Goal: Task Accomplishment & Management: Complete application form

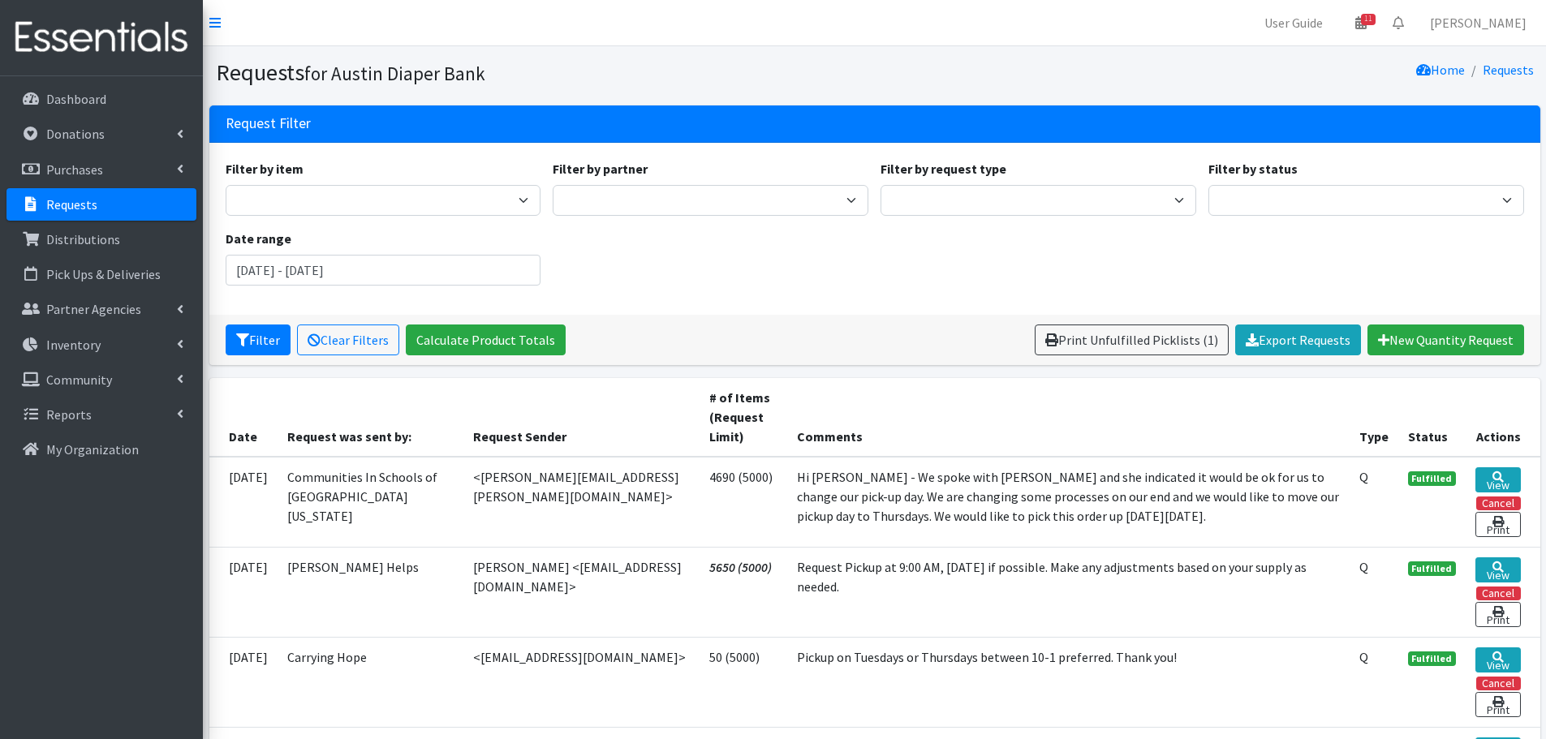
click at [62, 208] on p "Requests" at bounding box center [71, 204] width 51 height 16
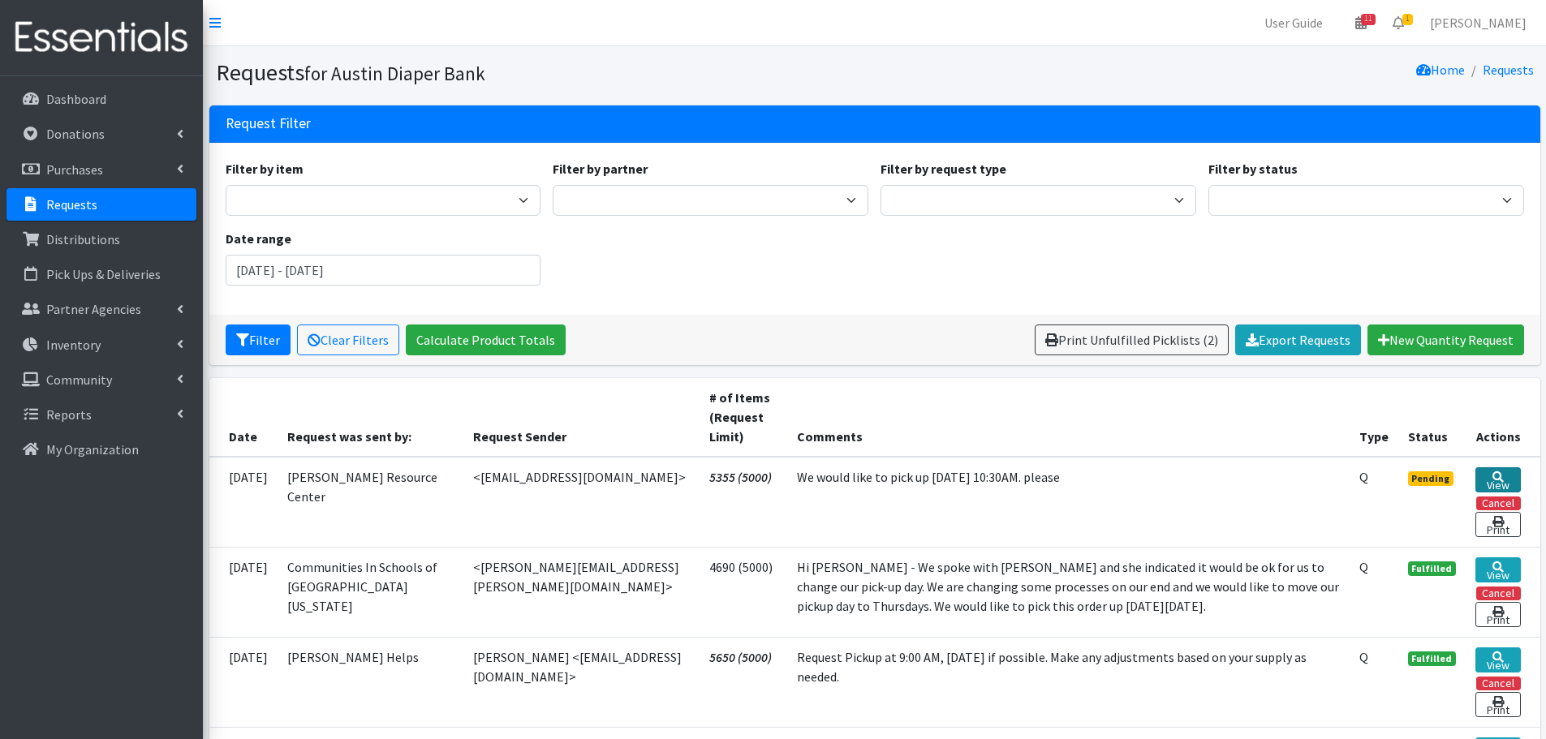
click at [1499, 480] on link "View" at bounding box center [1497, 479] width 45 height 25
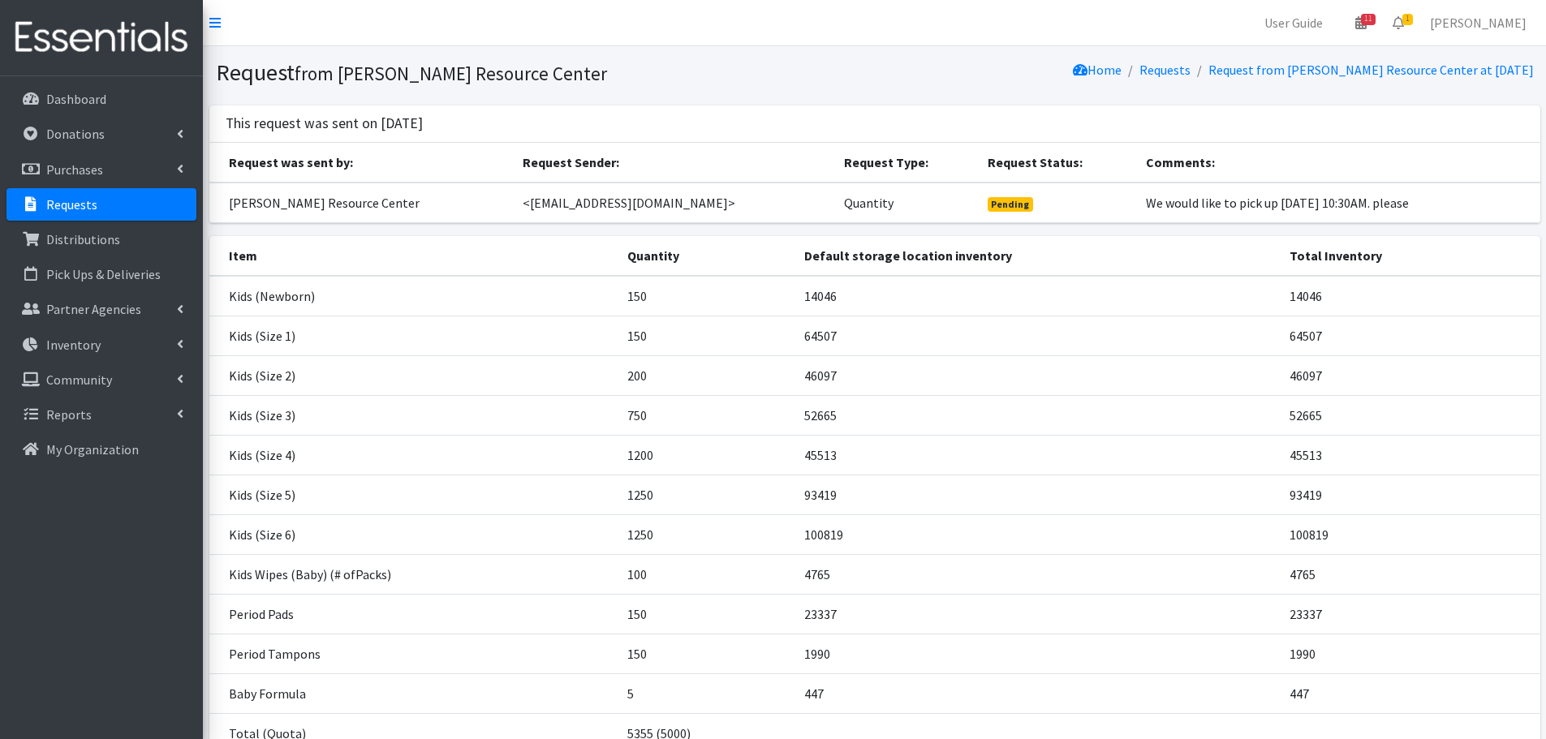
scroll to position [139, 0]
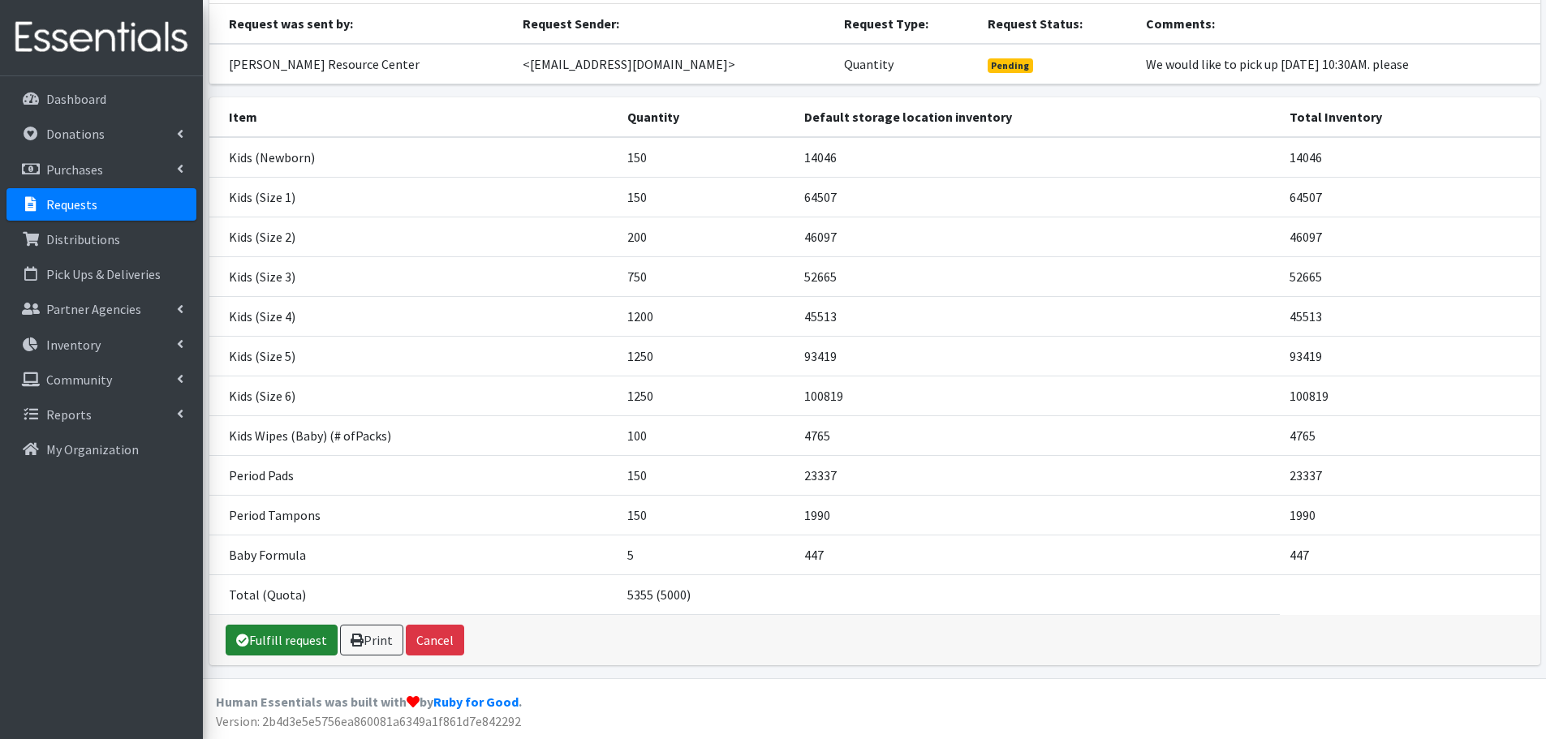
click at [293, 637] on link "Fulfill request" at bounding box center [282, 640] width 112 height 31
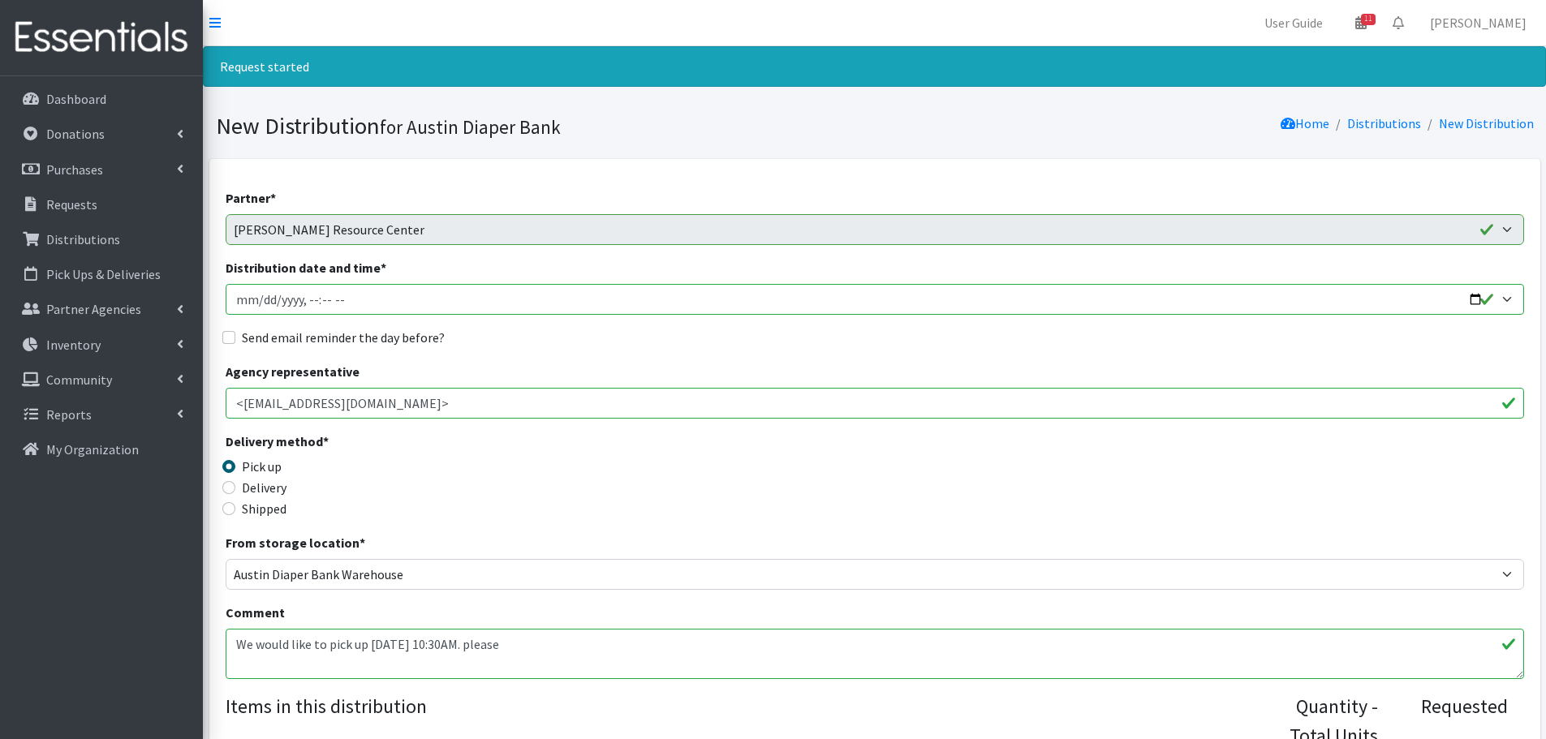
click at [1477, 298] on input "Distribution date and time *" at bounding box center [875, 299] width 1298 height 31
click at [301, 297] on input "Distribution date and time *" at bounding box center [875, 299] width 1298 height 31
type input "2025-09-16T10:30"
click at [232, 336] on input "Send email reminder the day before?" at bounding box center [228, 337] width 13 height 13
checkbox input "true"
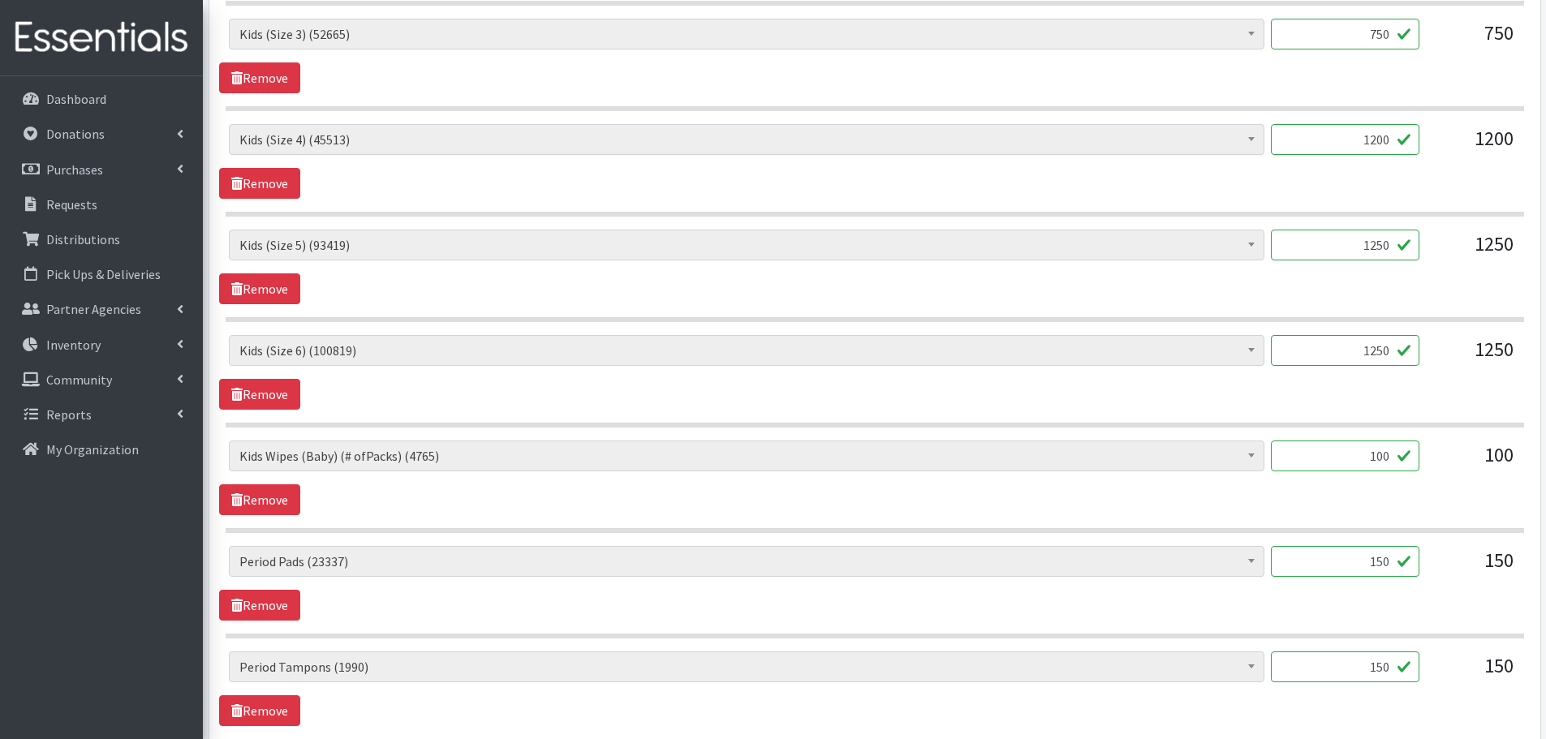
scroll to position [893, 0]
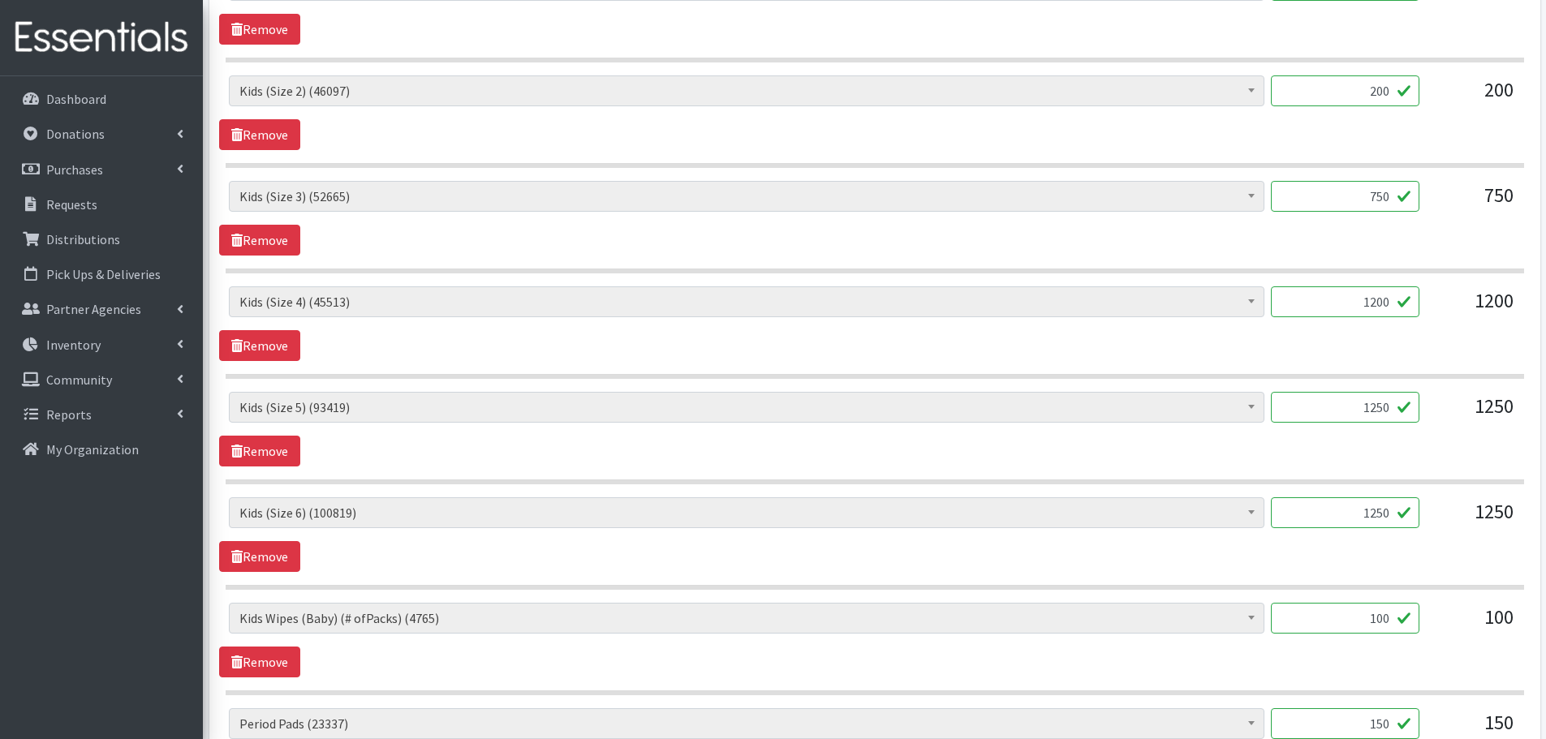
drag, startPoint x: 1356, startPoint y: 300, endPoint x: 1482, endPoint y: 340, distance: 131.9
click at [1482, 340] on div "Baby Formula (447) Kids (Newborn) (14046) Kids (Preemie) (261) Kids (Size 1) (6…" at bounding box center [874, 323] width 1311 height 75
type input "1000"
drag, startPoint x: 1333, startPoint y: 400, endPoint x: 1469, endPoint y: 433, distance: 139.3
click at [1469, 433] on div "Baby Formula (447) Kids (Newborn) (14046) Kids (Preemie) (261) Kids (Size 1) (6…" at bounding box center [874, 414] width 1291 height 44
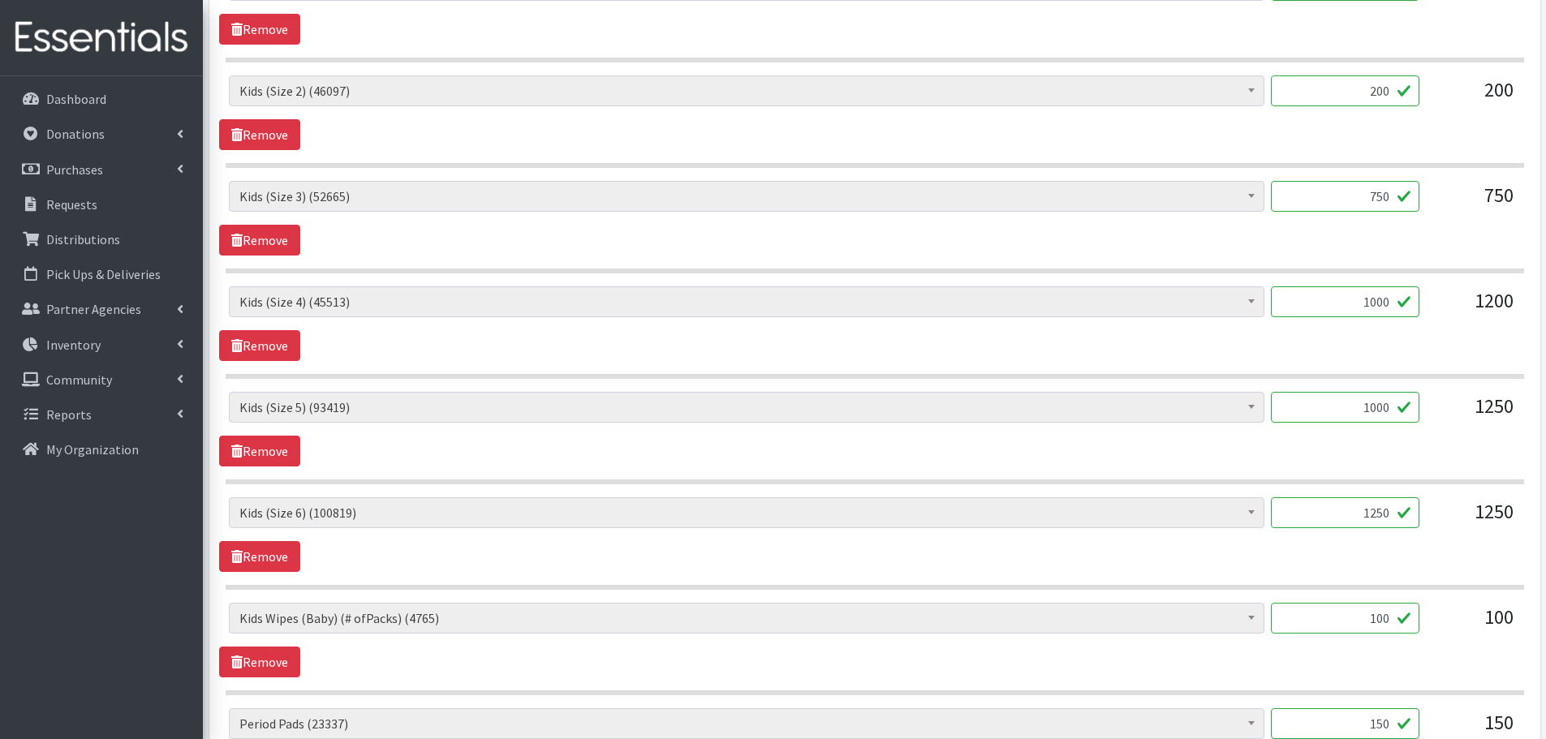
type input "1000"
drag, startPoint x: 1345, startPoint y: 505, endPoint x: 1428, endPoint y: 530, distance: 87.3
click at [1428, 530] on div "Baby Formula (447) Kids (Newborn) (14046) Kids (Preemie) (261) Kids (Size 1) (6…" at bounding box center [874, 519] width 1291 height 44
type input "1000"
click at [1401, 556] on div "Baby Formula (447) Kids (Newborn) (14046) Kids (Preemie) (261) Kids (Size 1) (6…" at bounding box center [874, 534] width 1311 height 75
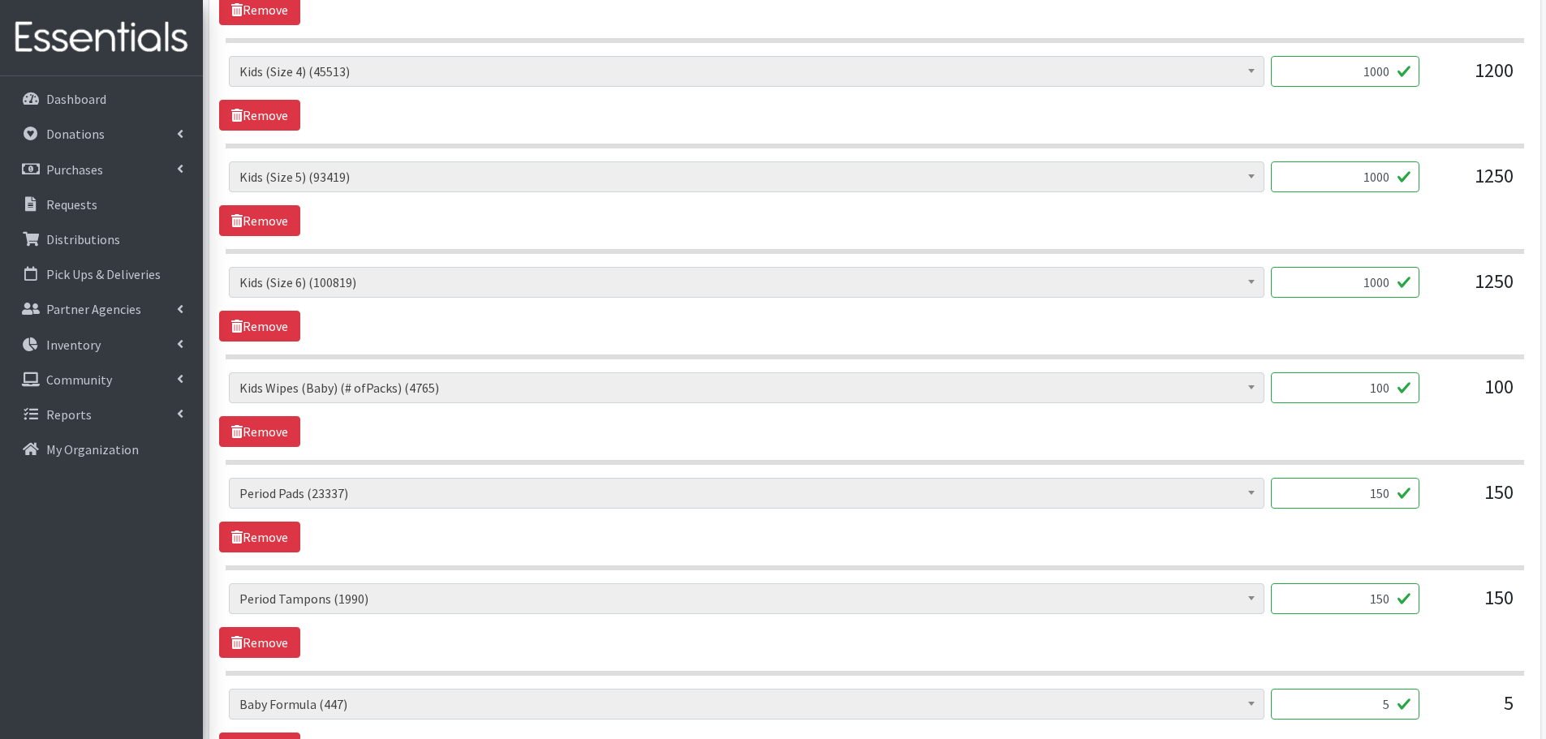
scroll to position [1136, 0]
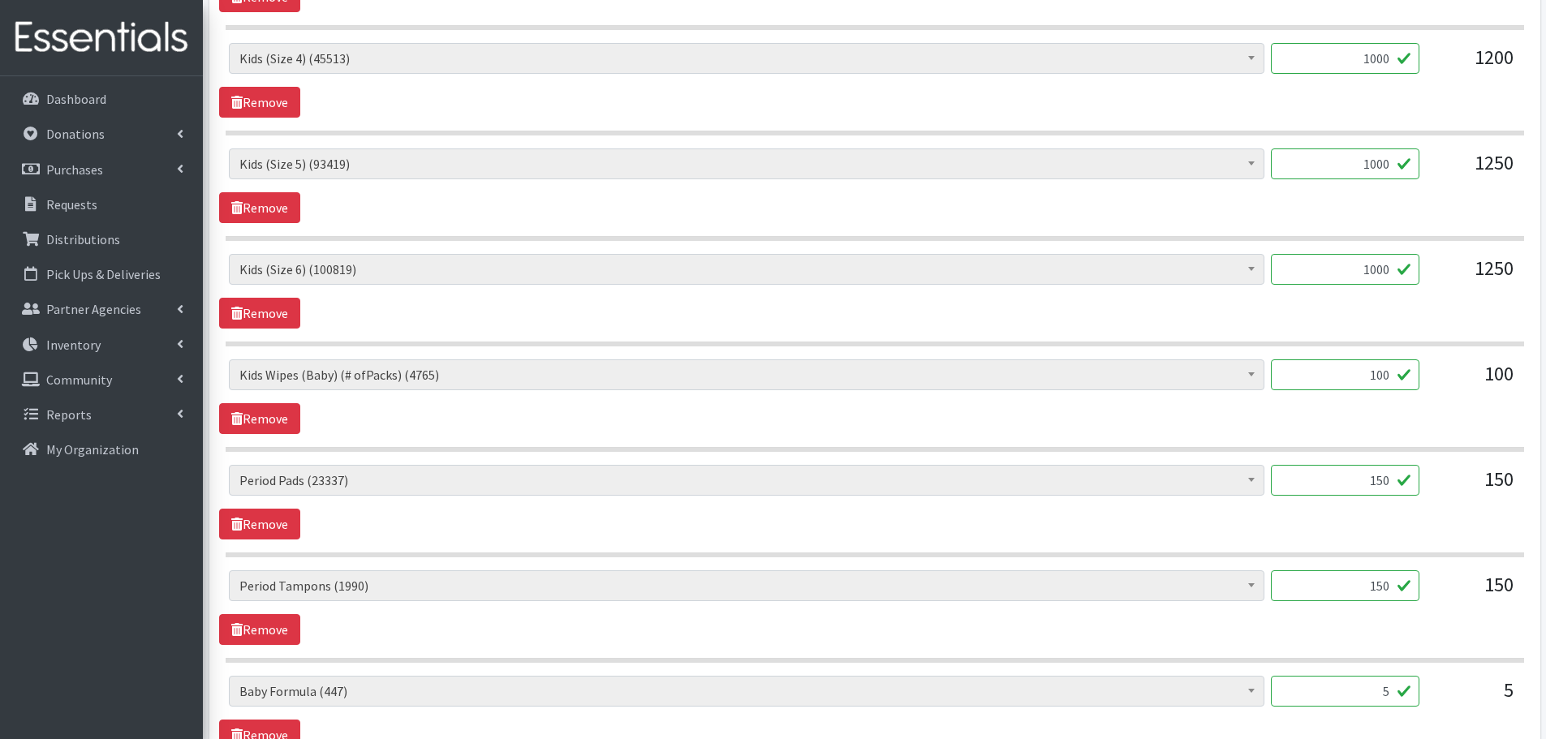
drag, startPoint x: 1359, startPoint y: 378, endPoint x: 1477, endPoint y: 393, distance: 118.6
click at [1477, 393] on div "Baby Formula (447) Kids (Newborn) (14046) Kids (Preemie) (261) Kids (Size 1) (6…" at bounding box center [874, 381] width 1291 height 44
type input "84"
click at [1423, 415] on div "Baby Formula (447) Kids (Newborn) (14046) Kids (Preemie) (261) Kids (Size 1) (6…" at bounding box center [874, 396] width 1311 height 75
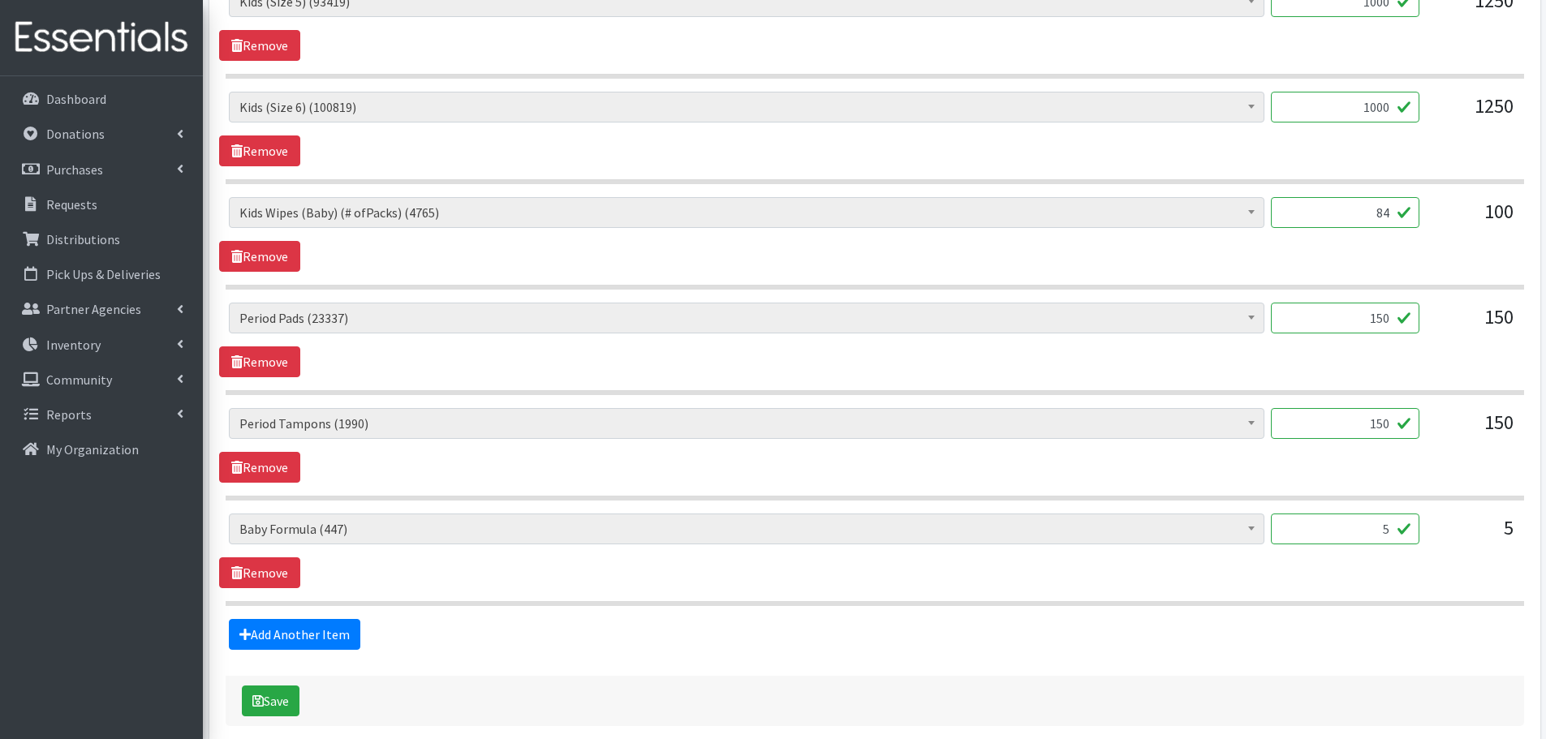
click at [1043, 620] on div "Add Another Item" at bounding box center [874, 634] width 1311 height 31
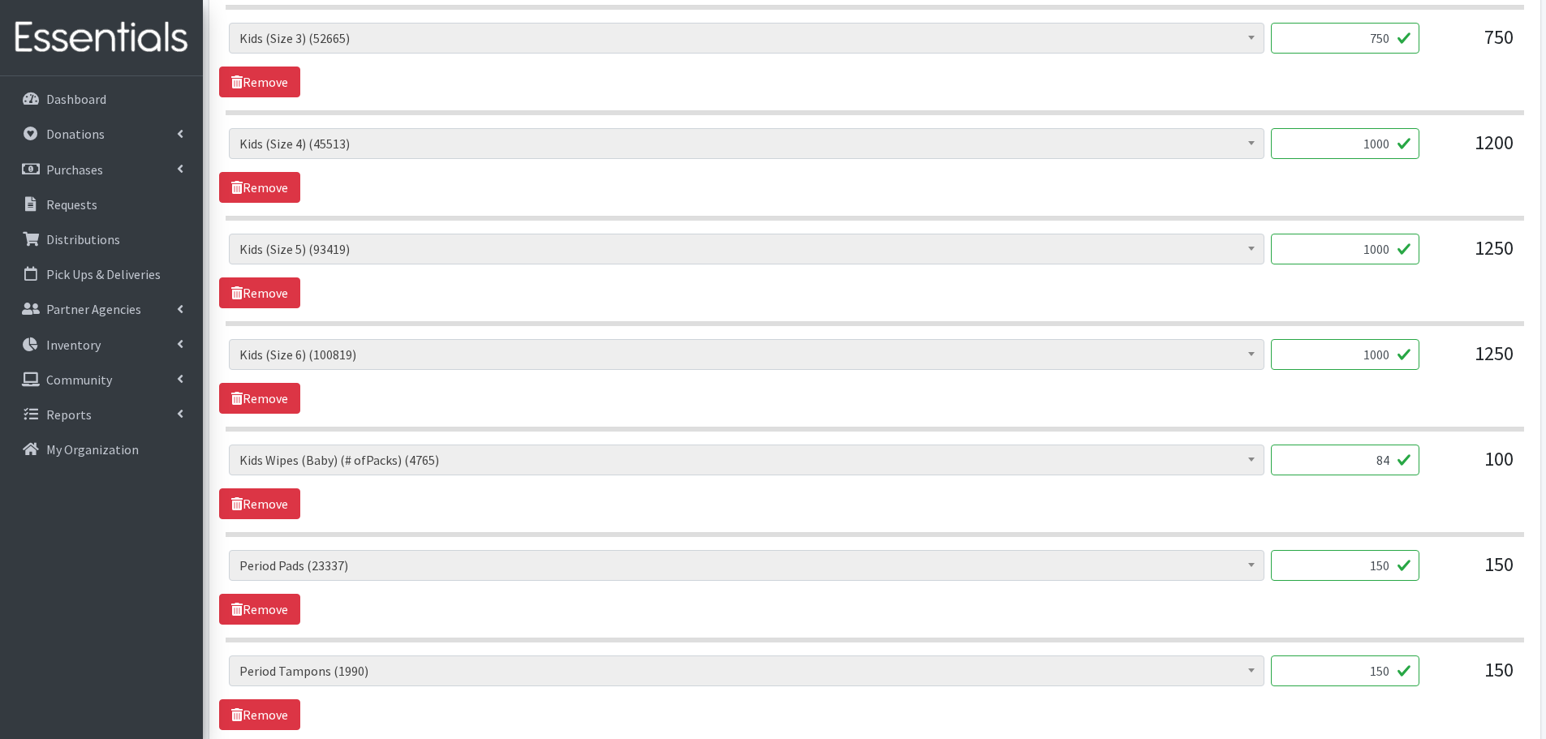
scroll to position [1375, 0]
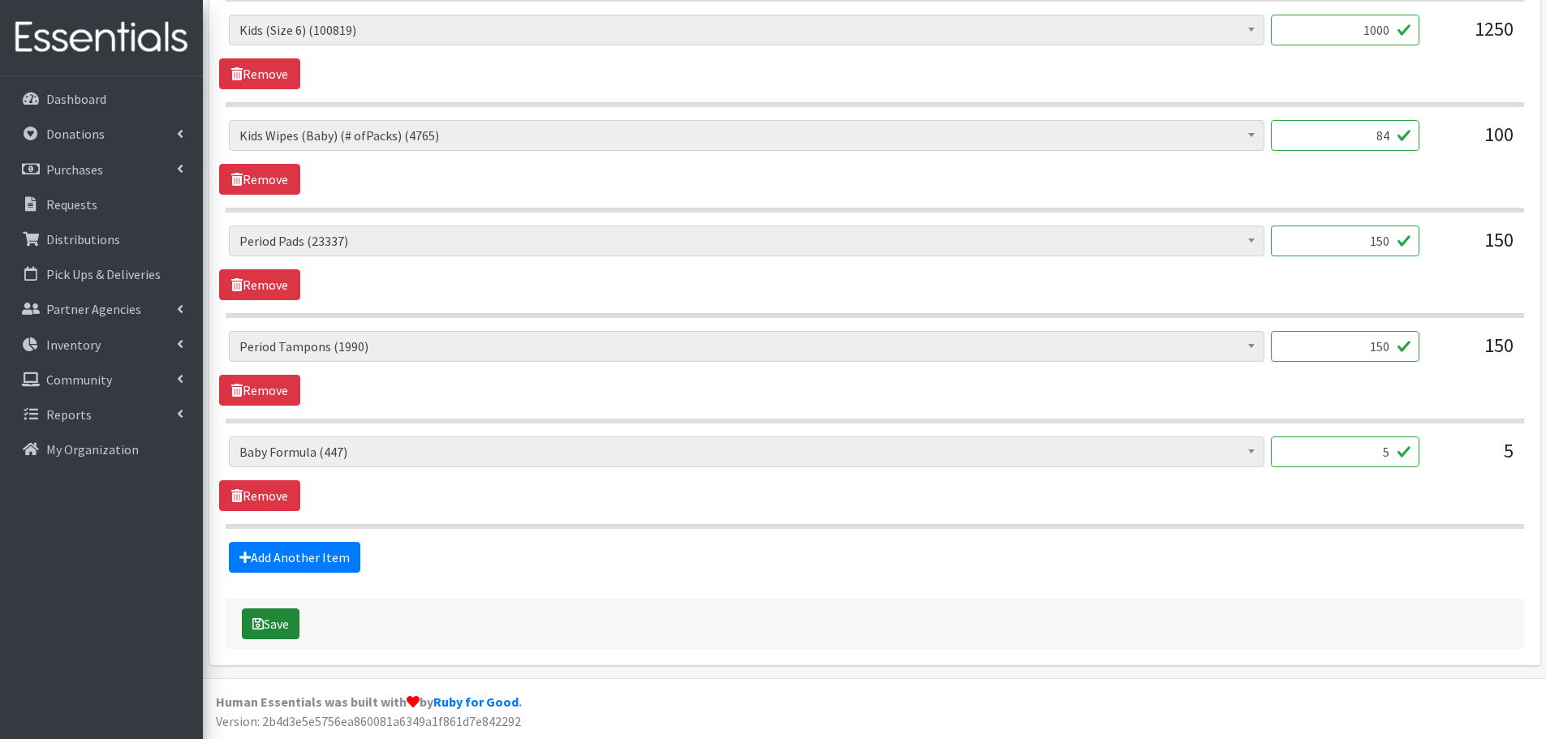
click at [273, 616] on button "Save" at bounding box center [271, 624] width 58 height 31
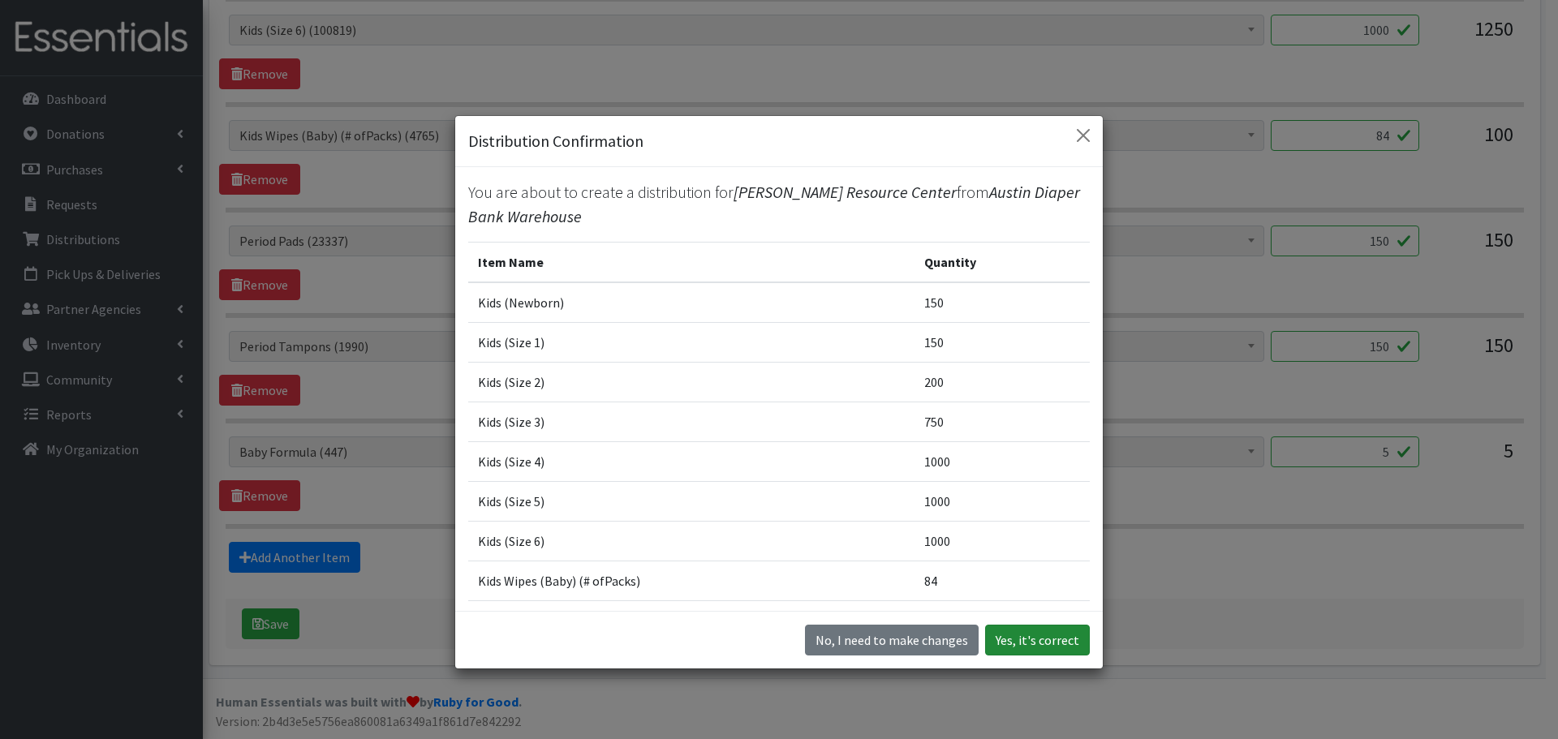
click at [1056, 642] on button "Yes, it's correct" at bounding box center [1037, 640] width 105 height 31
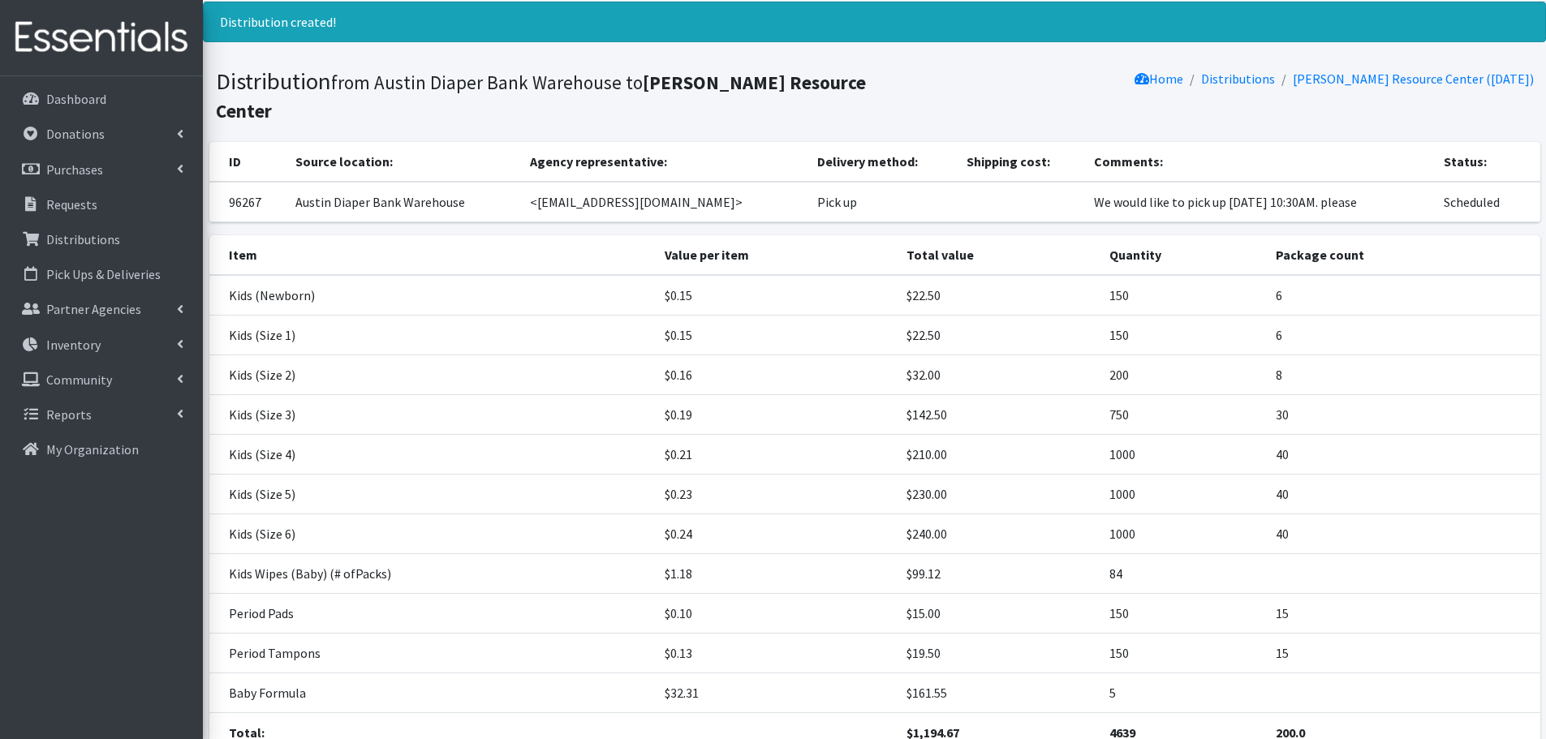
scroll to position [155, 0]
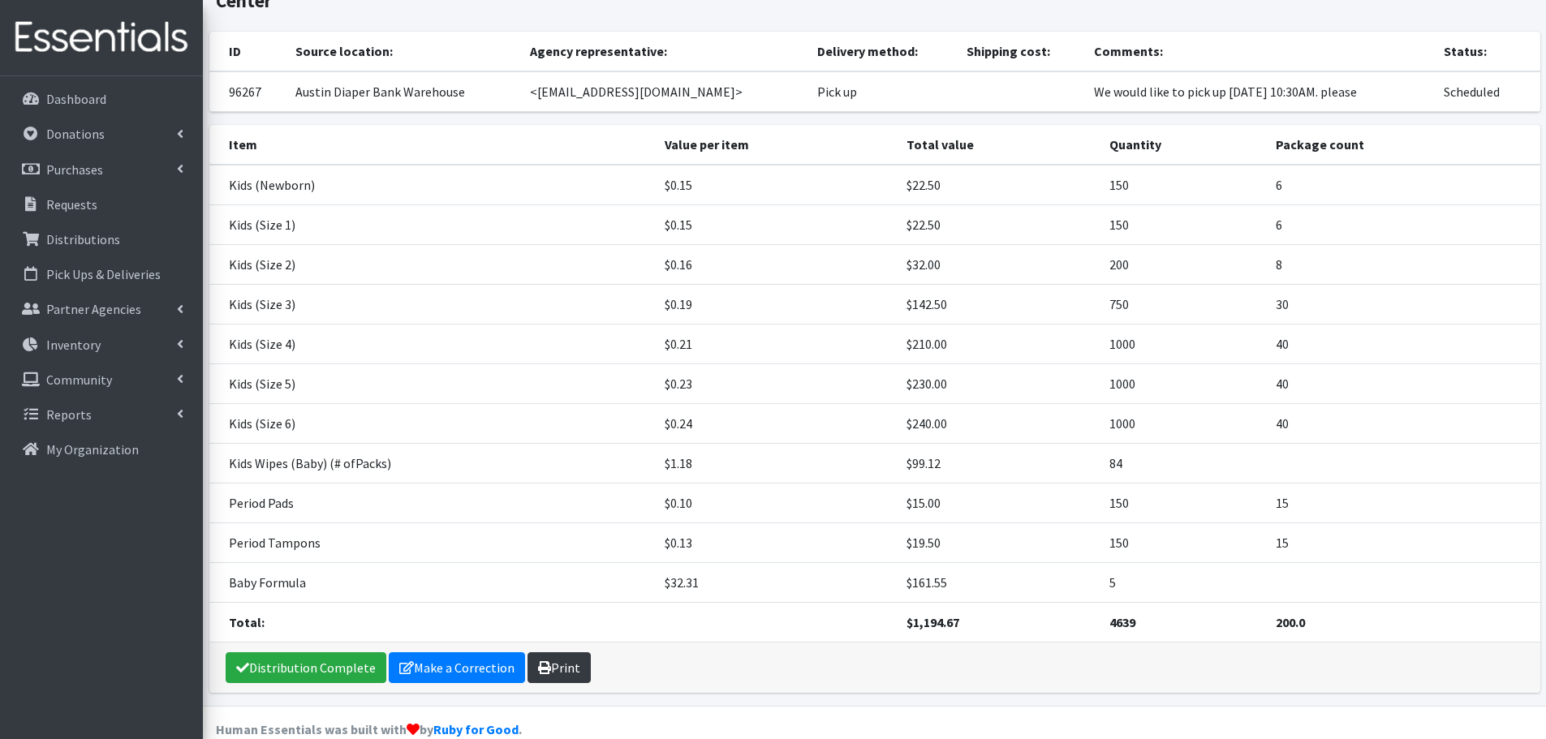
click at [560, 652] on link "Print" at bounding box center [558, 667] width 63 height 31
click at [66, 203] on p "Requests" at bounding box center [71, 204] width 51 height 16
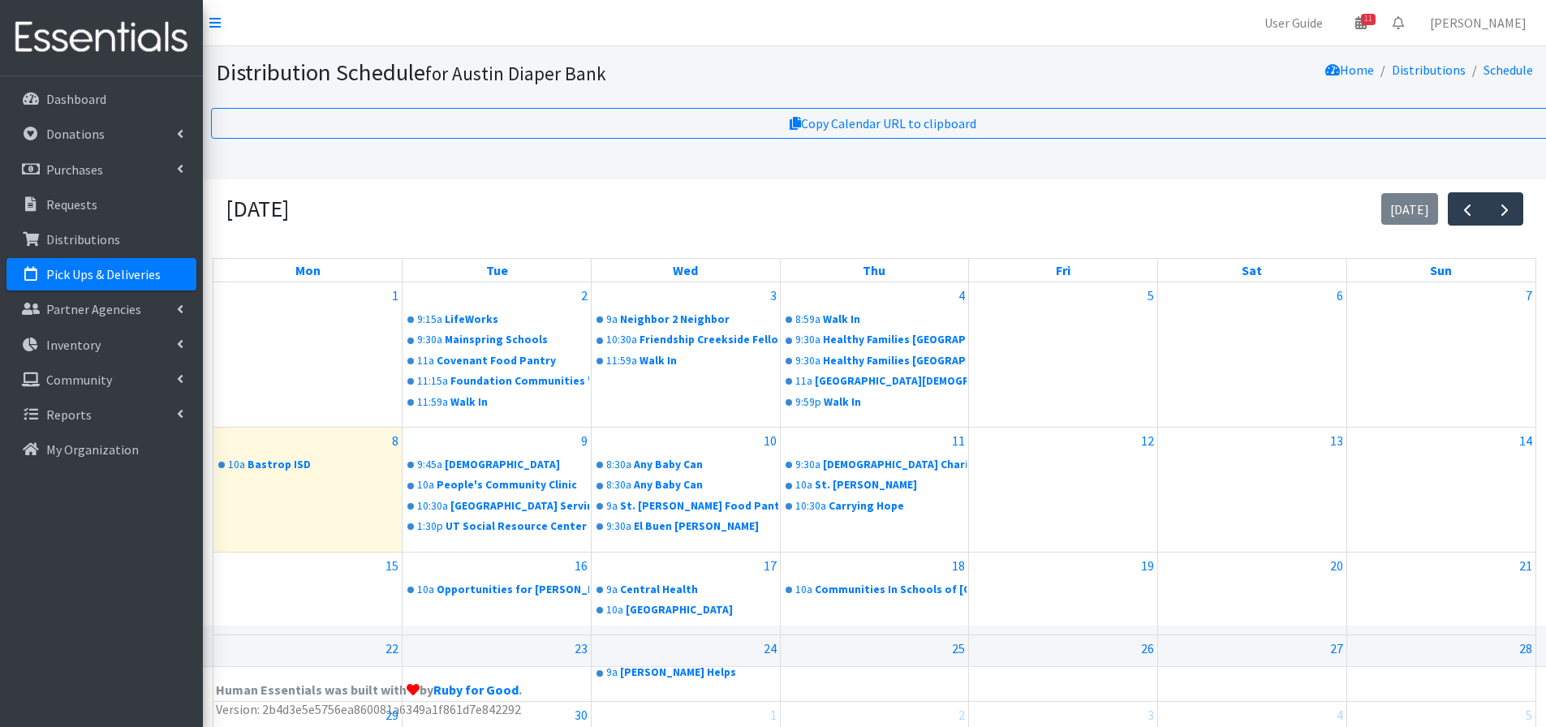
scroll to position [110, 0]
